Goal: Task Accomplishment & Management: Complete application form

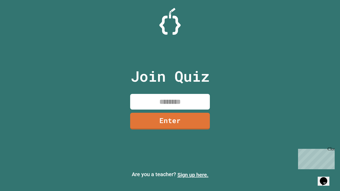
click at [193, 175] on link "Sign up here." at bounding box center [193, 175] width 31 height 6
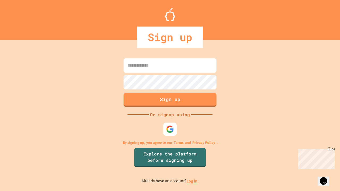
click at [193, 181] on link "Log in." at bounding box center [193, 182] width 12 height 6
